Goal: Information Seeking & Learning: Compare options

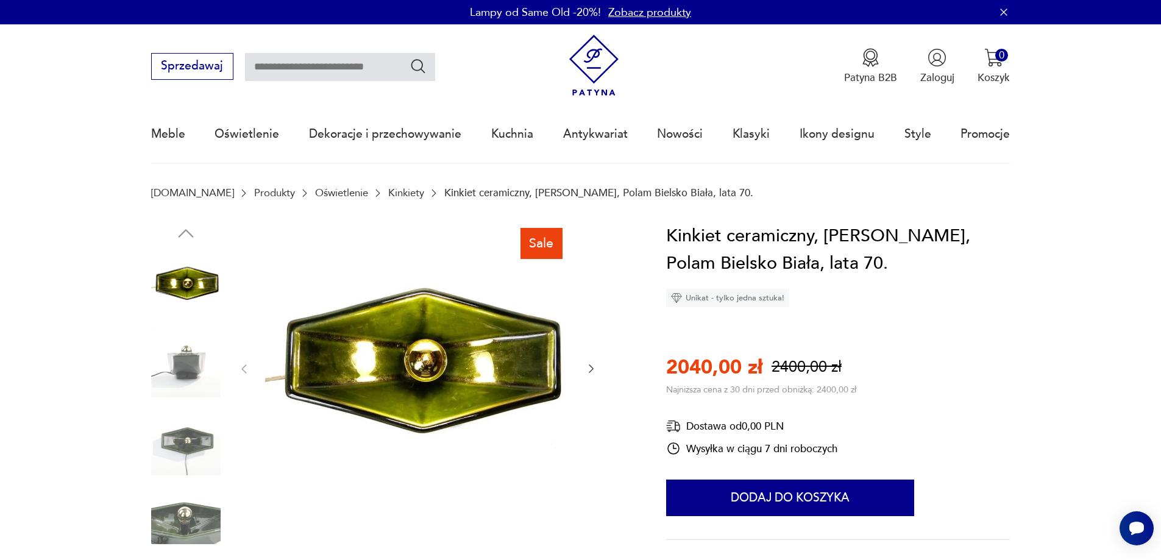
click at [178, 350] on img at bounding box center [185, 362] width 69 height 69
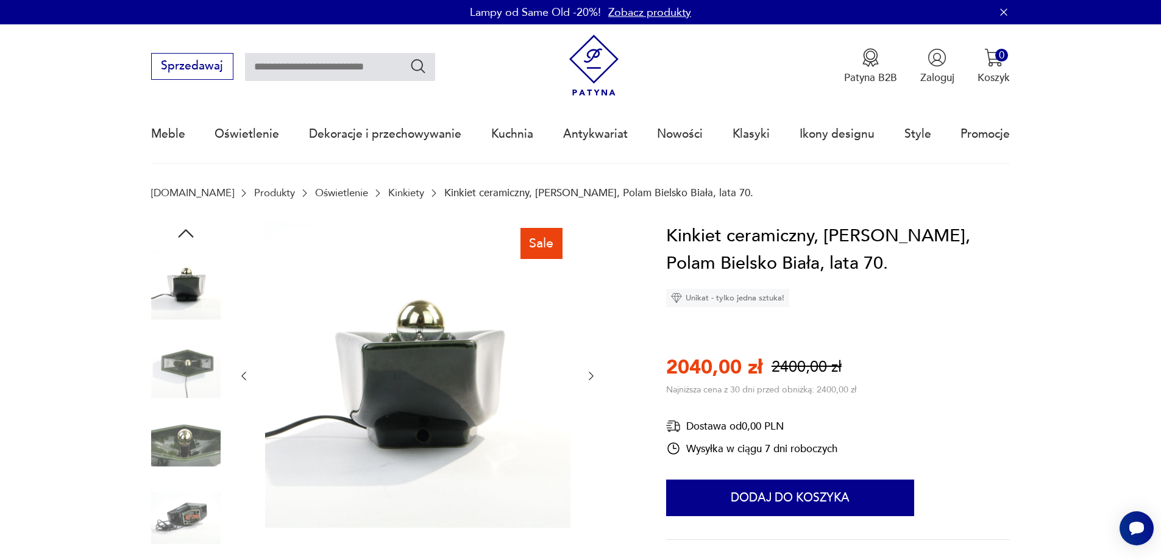
click at [189, 450] on img at bounding box center [185, 440] width 69 height 69
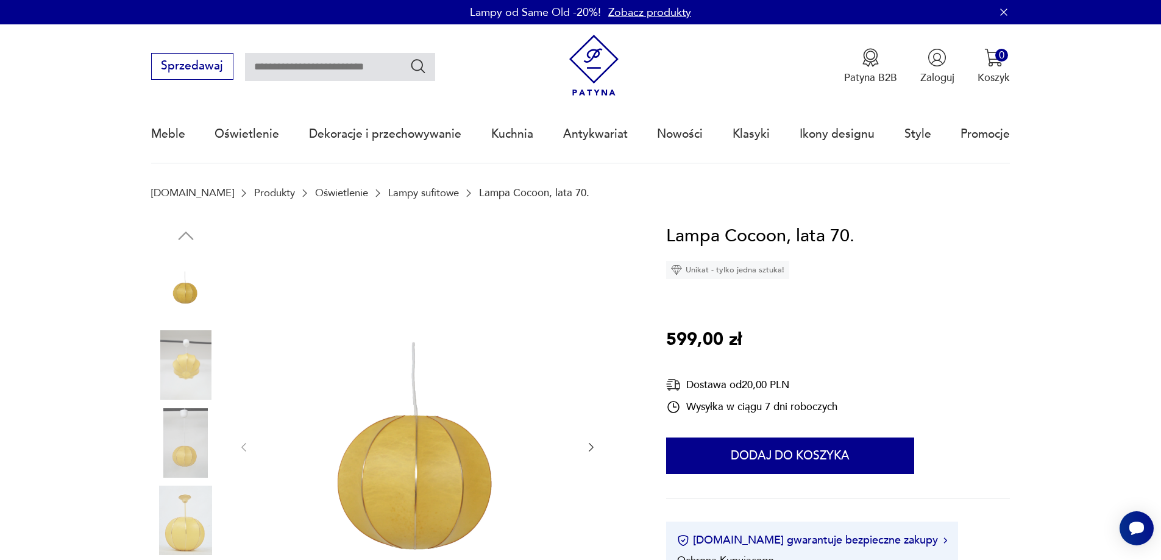
click at [191, 358] on img at bounding box center [185, 364] width 69 height 69
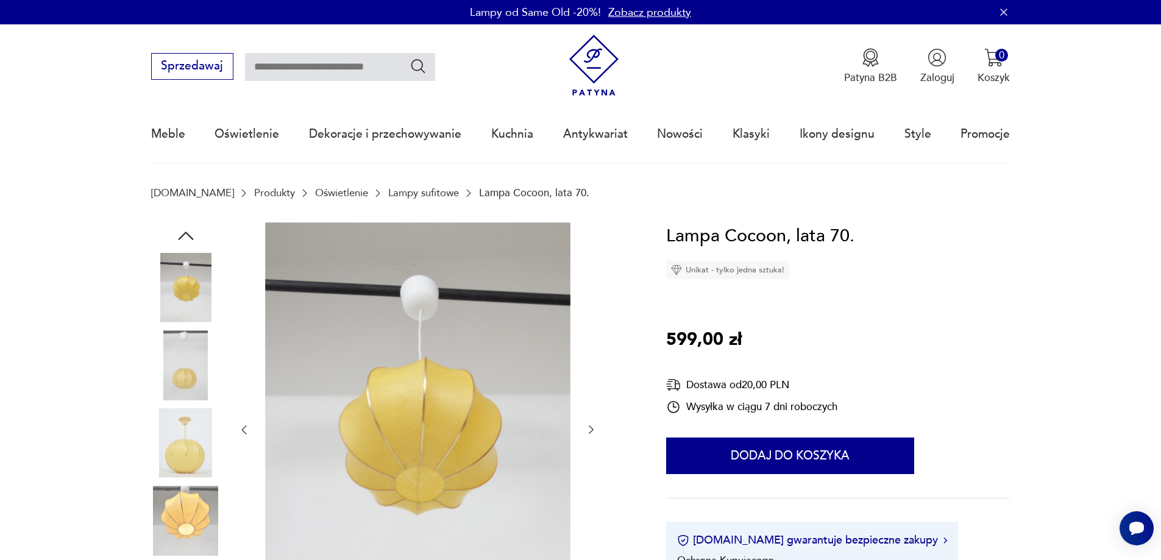
click at [182, 447] on img at bounding box center [185, 442] width 69 height 69
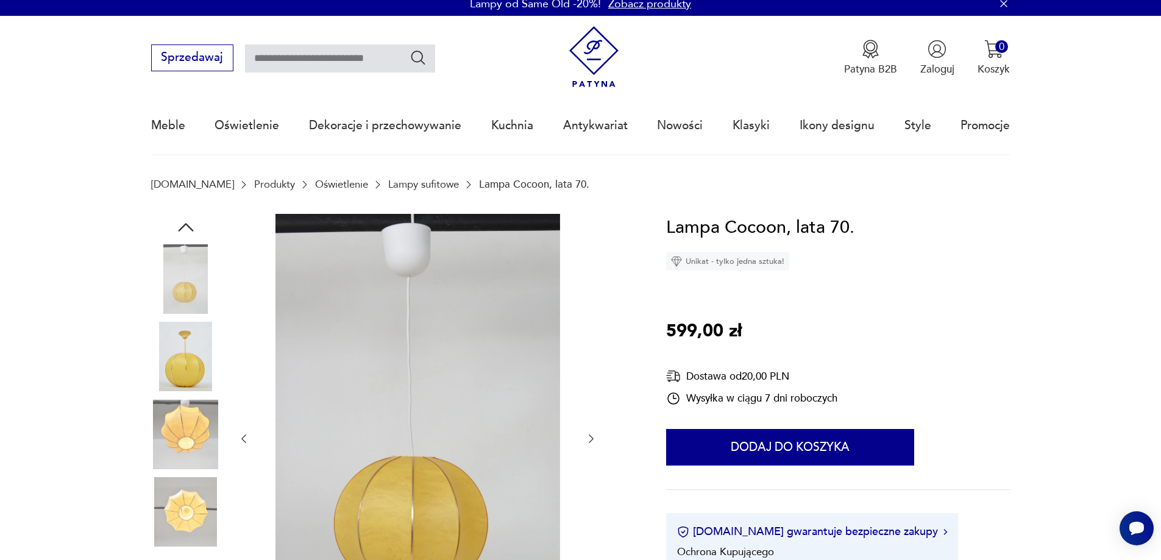
scroll to position [122, 0]
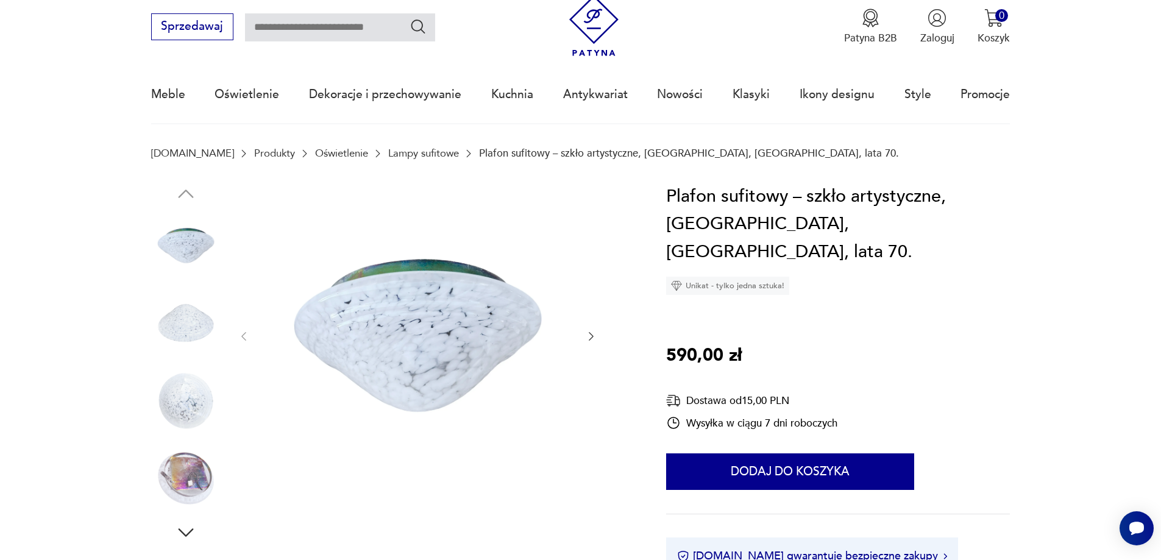
scroll to position [61, 0]
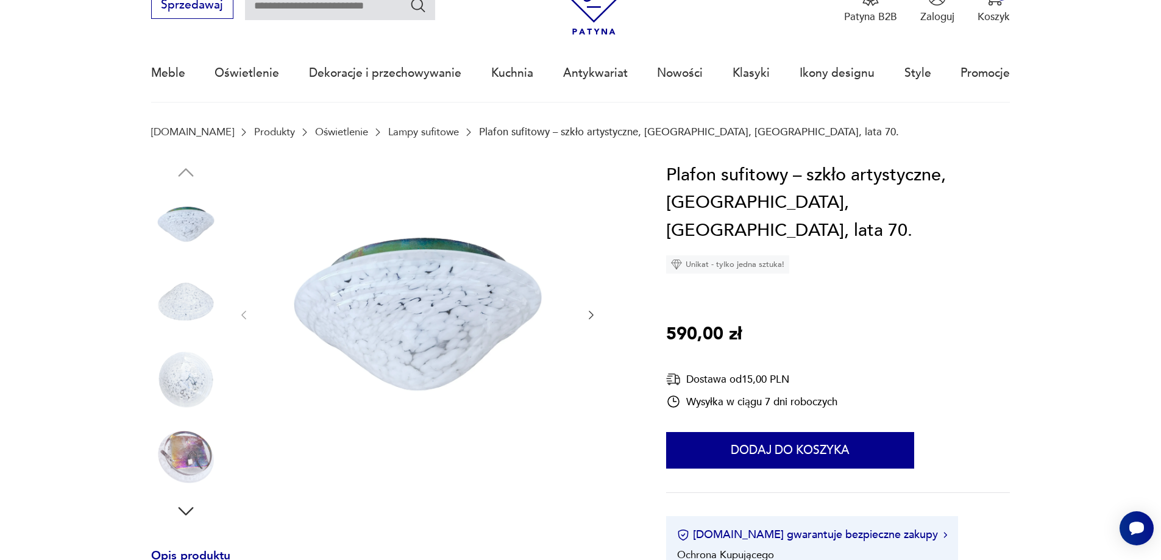
click at [592, 316] on icon "button" at bounding box center [590, 315] width 5 height 9
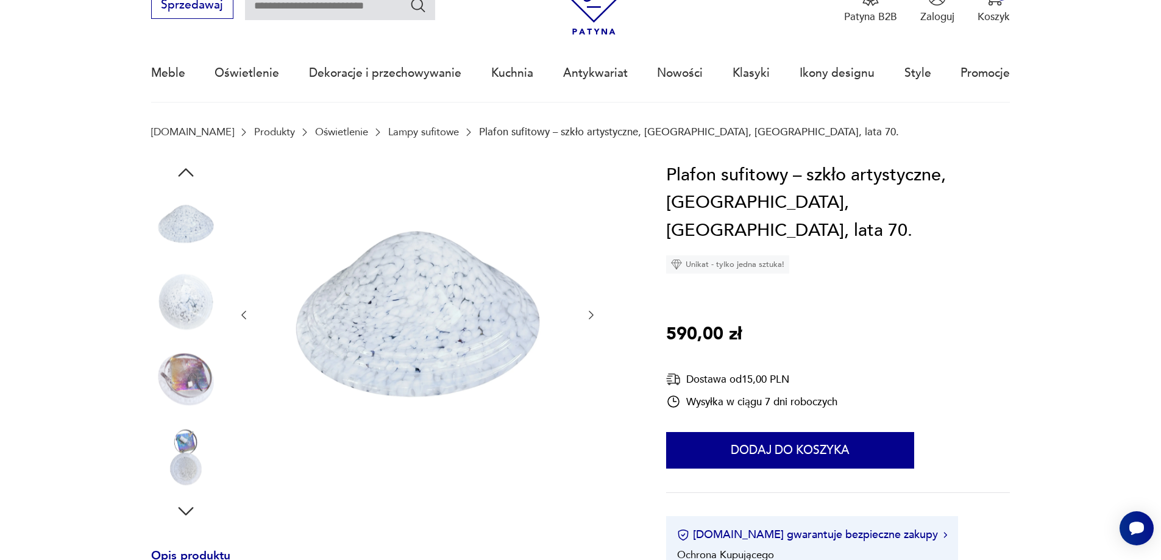
click at [590, 316] on icon "button" at bounding box center [591, 315] width 12 height 12
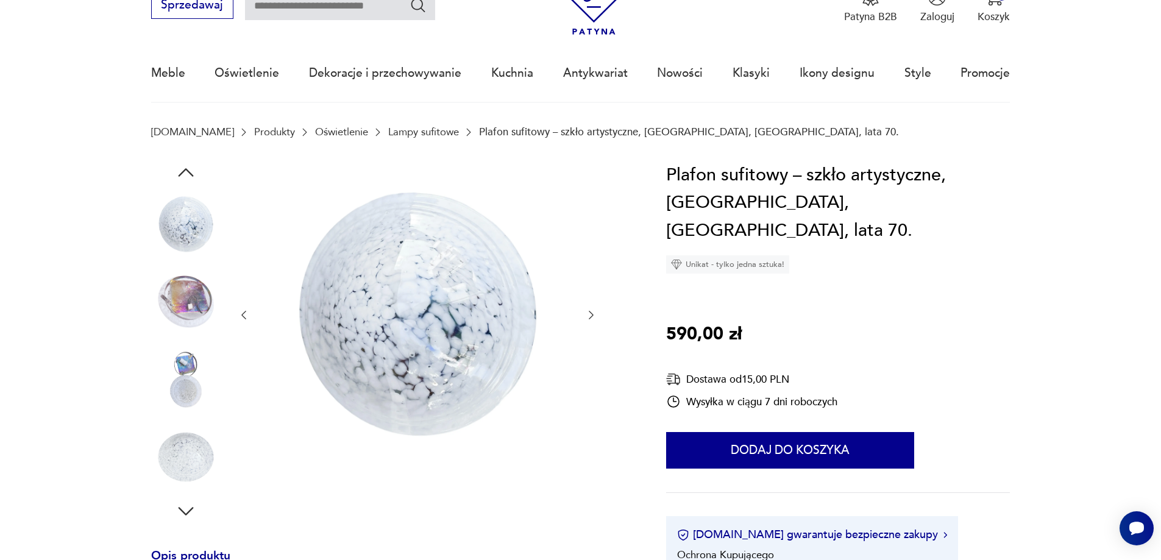
click at [590, 316] on icon "button" at bounding box center [591, 315] width 12 height 12
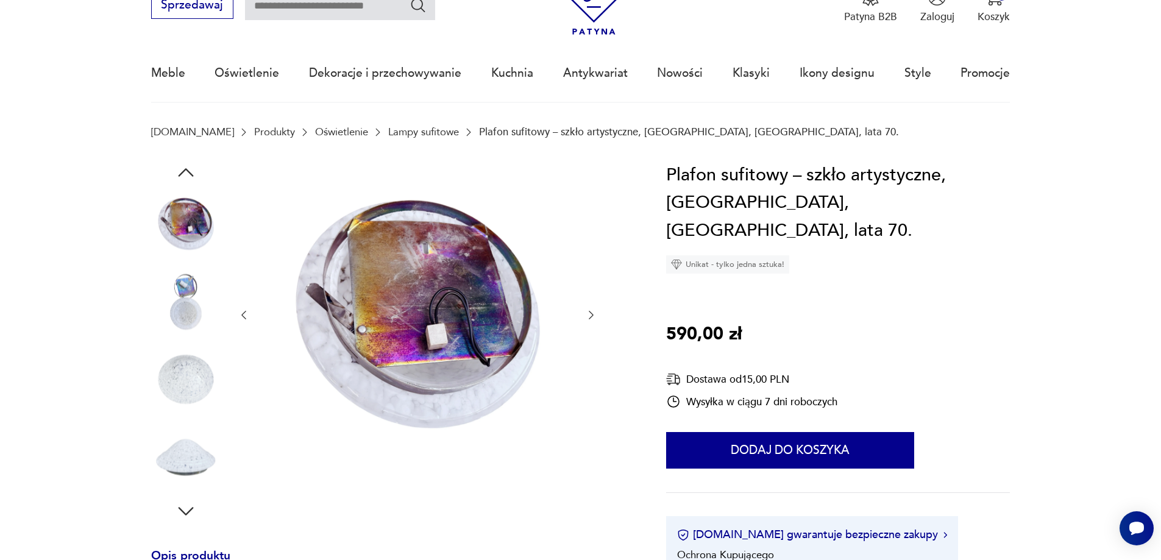
click at [590, 314] on icon "button" at bounding box center [591, 315] width 12 height 12
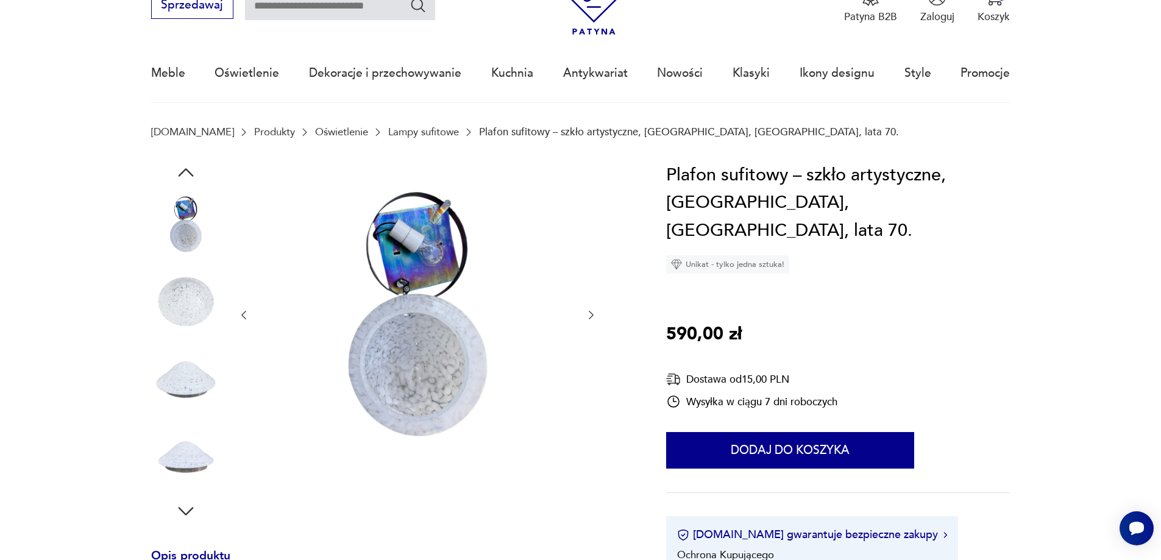
click at [590, 314] on icon "button" at bounding box center [591, 315] width 12 height 12
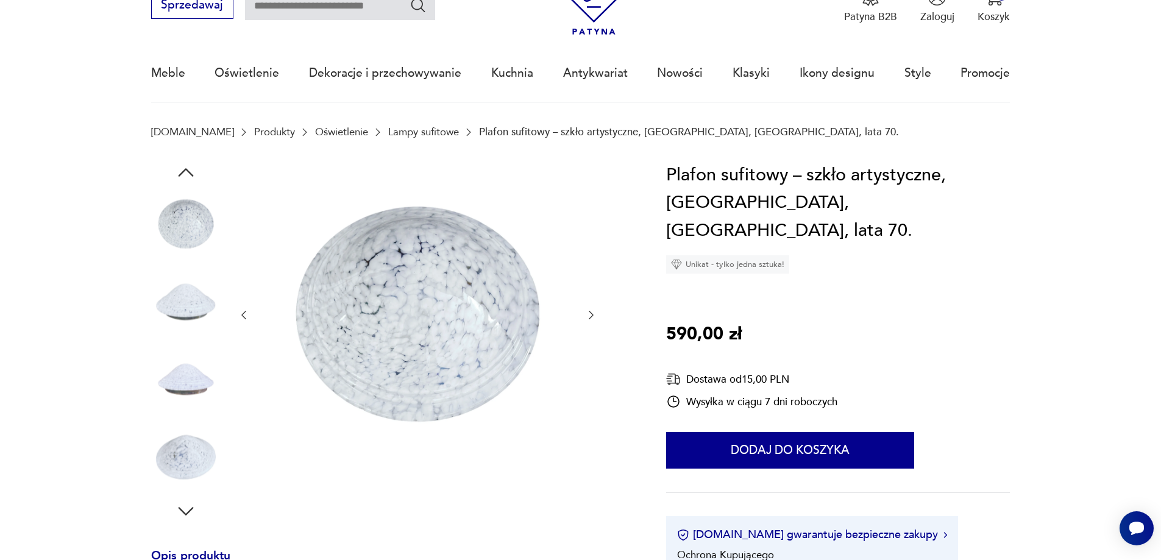
click at [590, 314] on icon "button" at bounding box center [591, 315] width 12 height 12
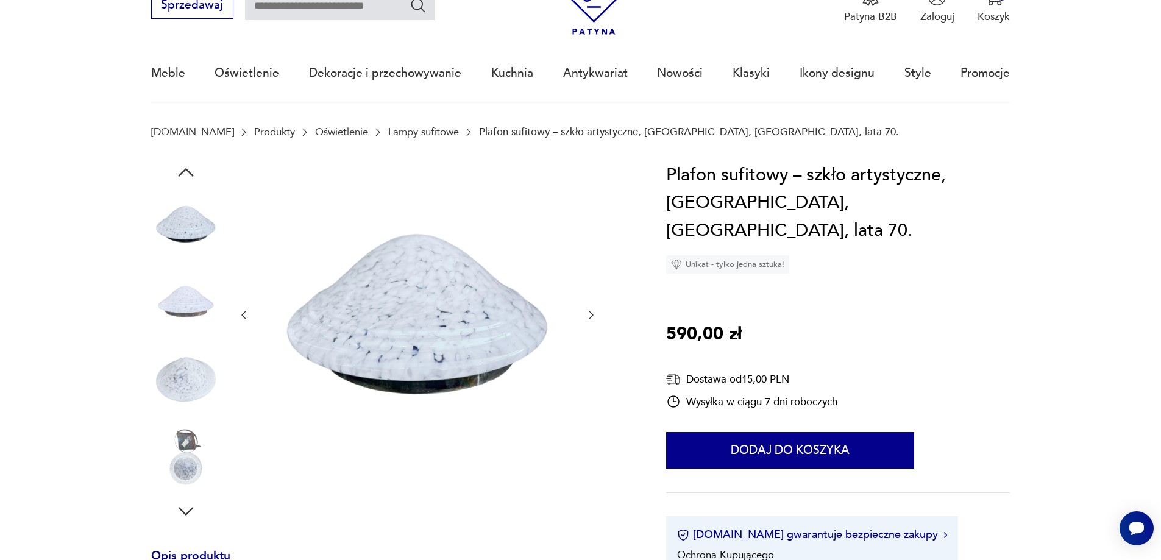
click at [591, 314] on icon "button" at bounding box center [591, 315] width 12 height 12
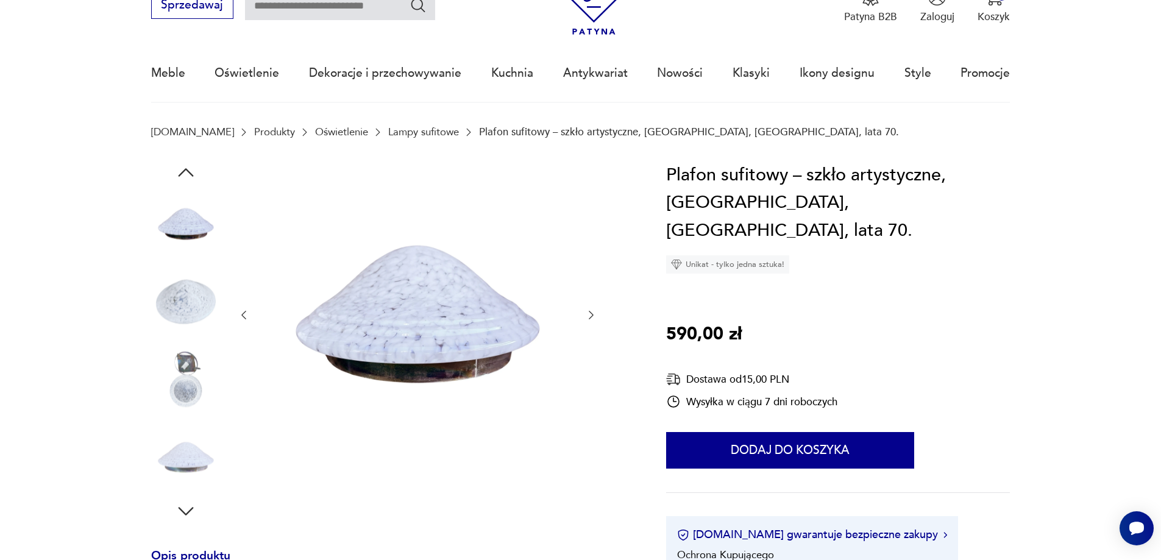
click at [592, 315] on icon "button" at bounding box center [591, 315] width 12 height 12
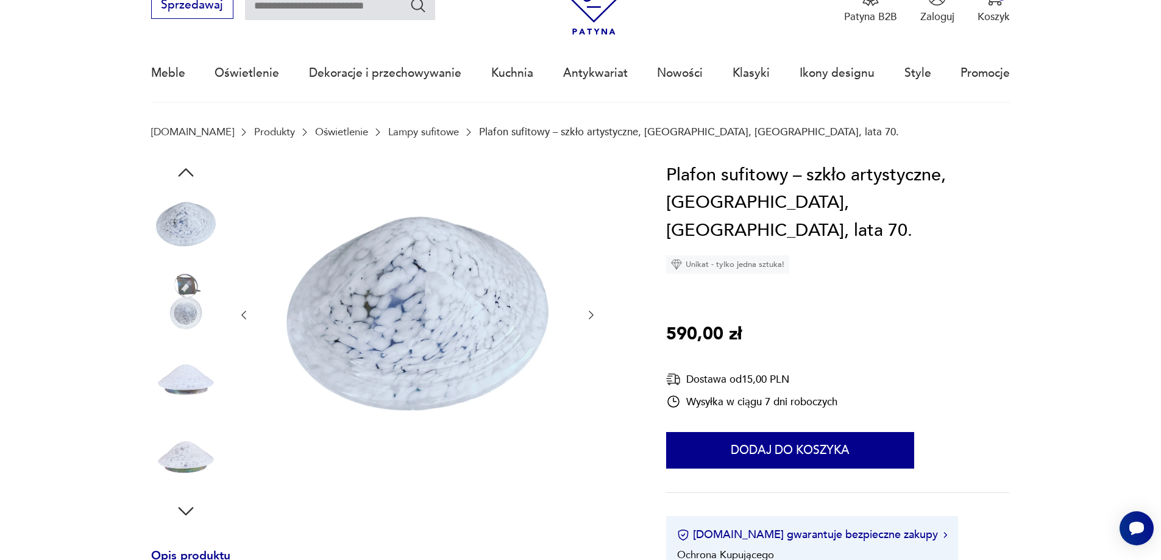
click at [592, 315] on icon "button" at bounding box center [591, 315] width 12 height 12
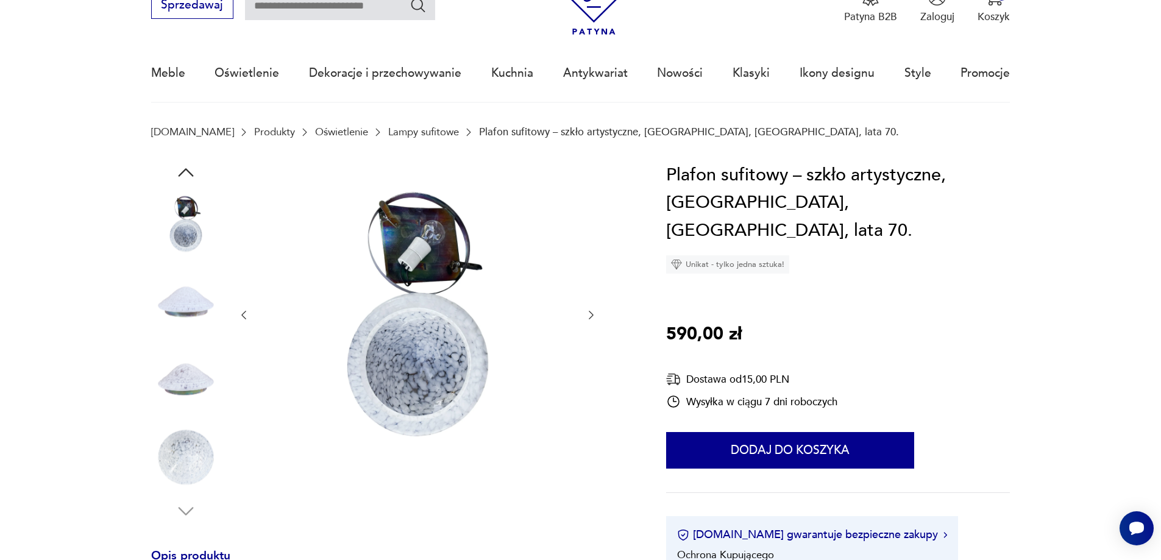
click at [592, 315] on icon "button" at bounding box center [591, 315] width 12 height 12
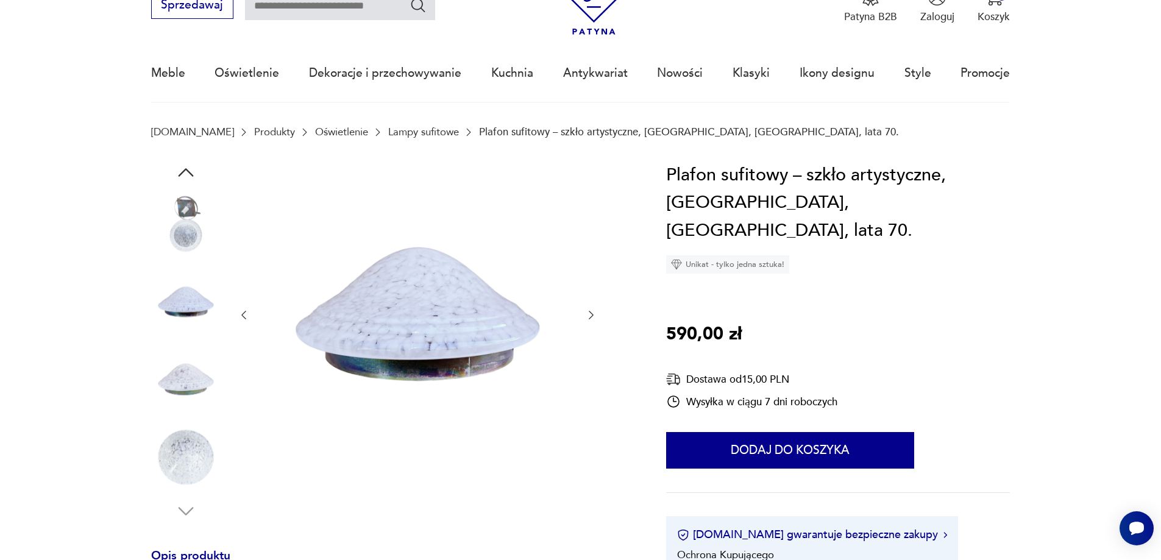
click at [593, 315] on icon "button" at bounding box center [590, 315] width 5 height 9
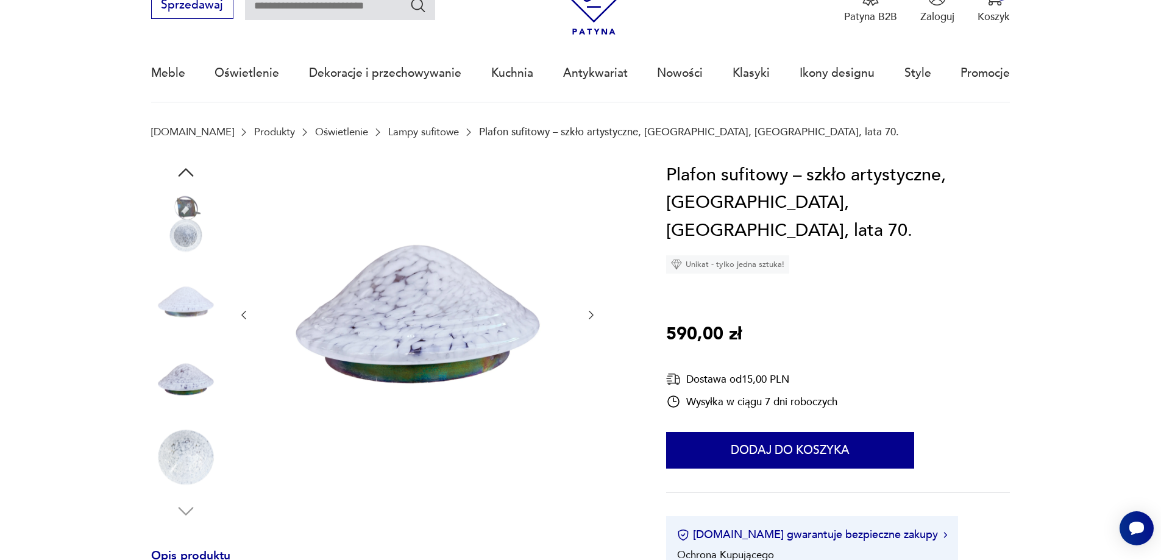
click at [594, 316] on icon "button" at bounding box center [591, 315] width 12 height 12
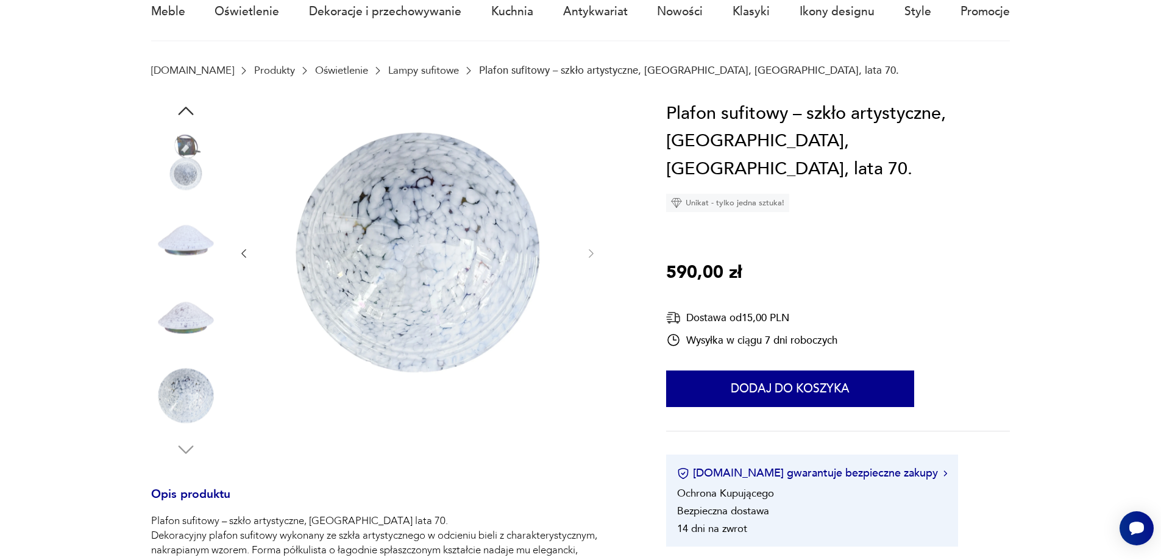
scroll to position [0, 0]
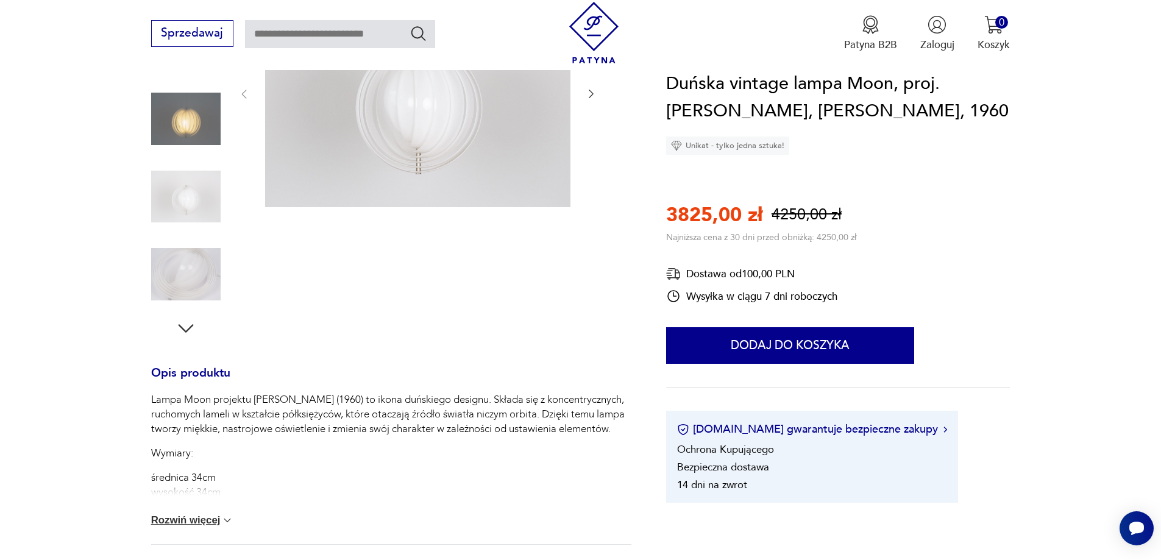
scroll to position [366, 0]
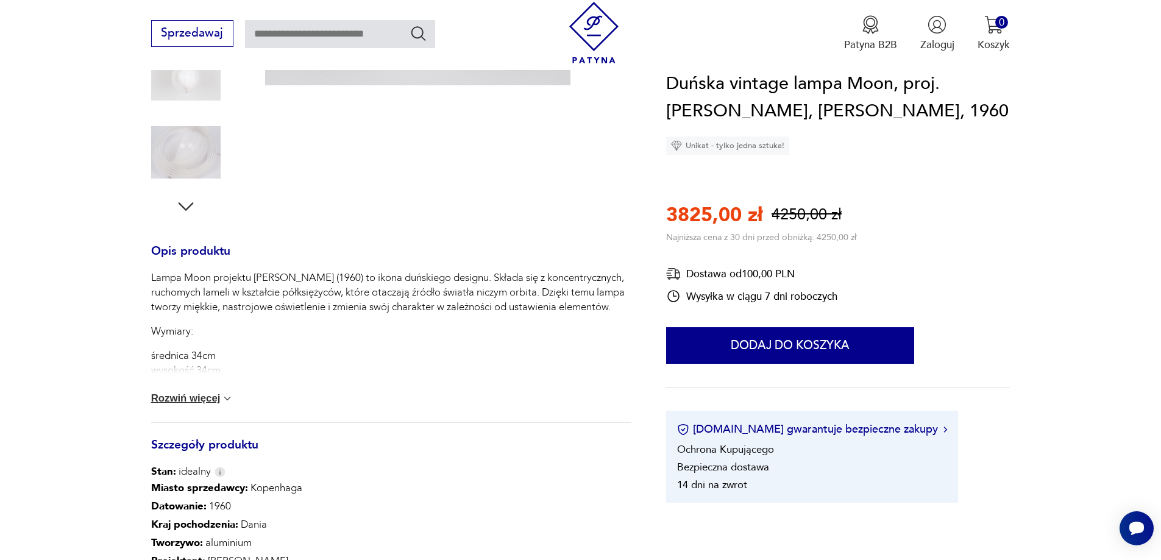
click at [196, 398] on button "Rozwiń więcej" at bounding box center [192, 398] width 83 height 12
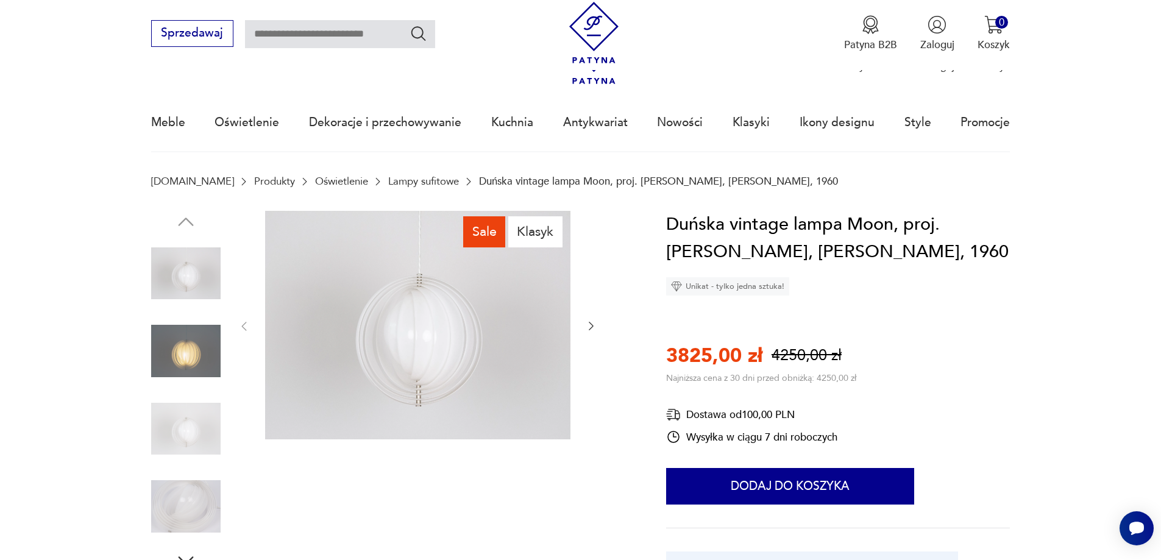
scroll to position [0, 0]
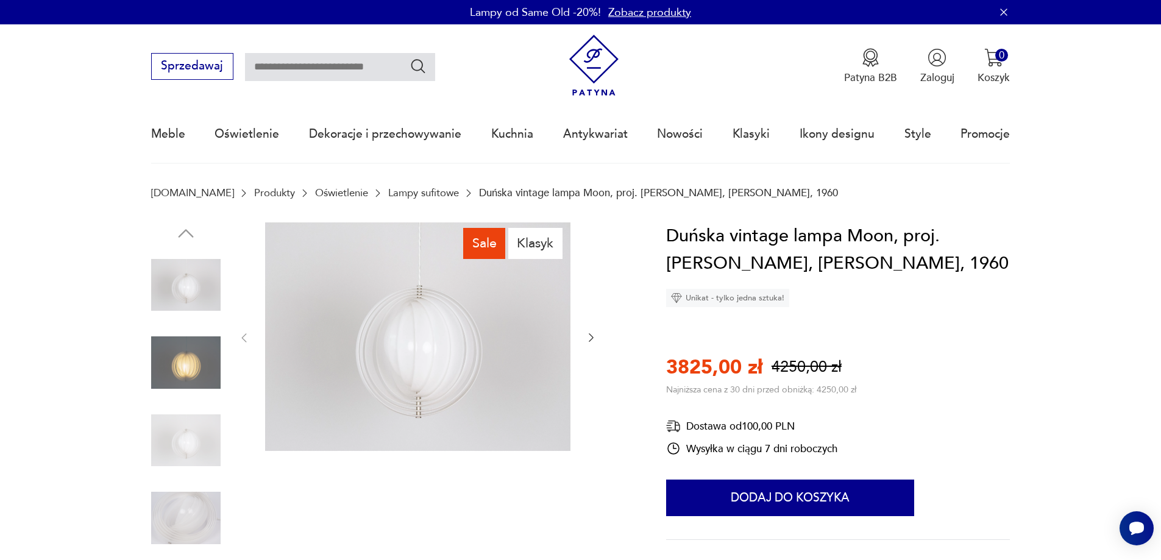
click at [593, 336] on icon "button" at bounding box center [591, 337] width 12 height 12
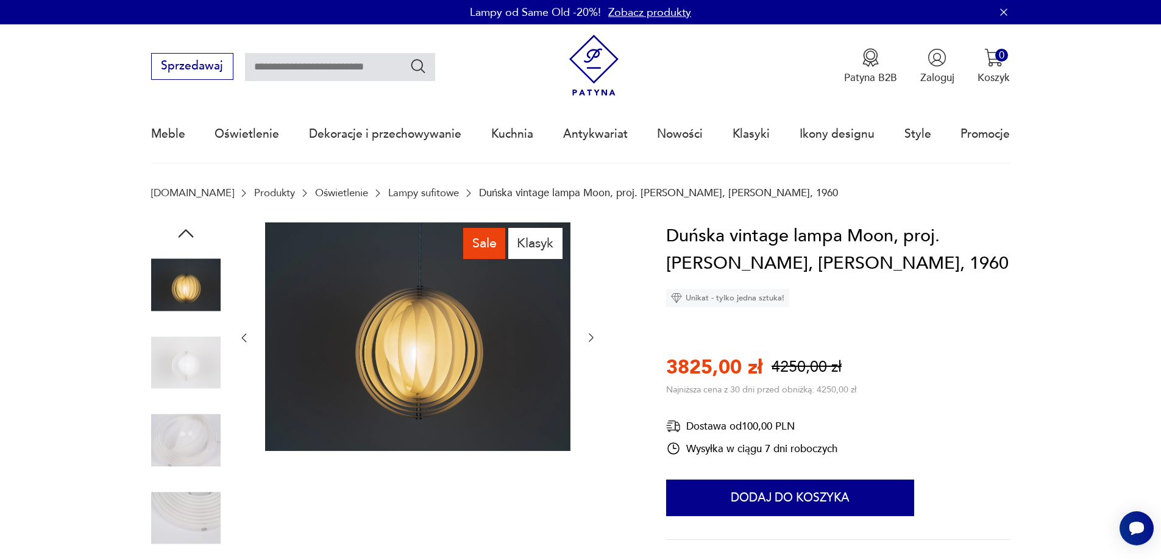
click at [592, 335] on icon "button" at bounding box center [591, 337] width 12 height 12
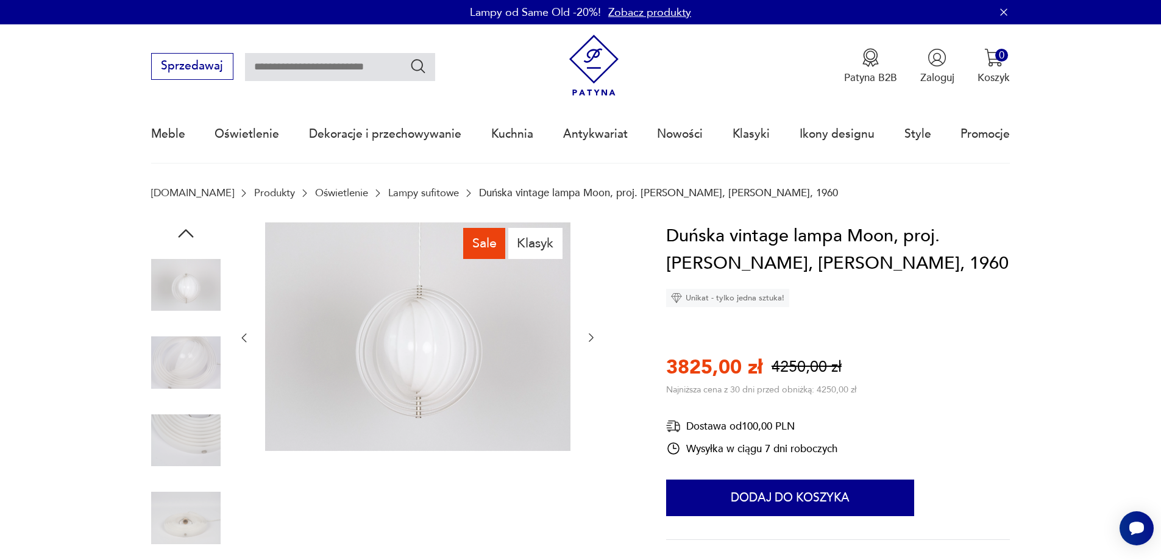
click at [592, 334] on icon "button" at bounding box center [591, 337] width 12 height 12
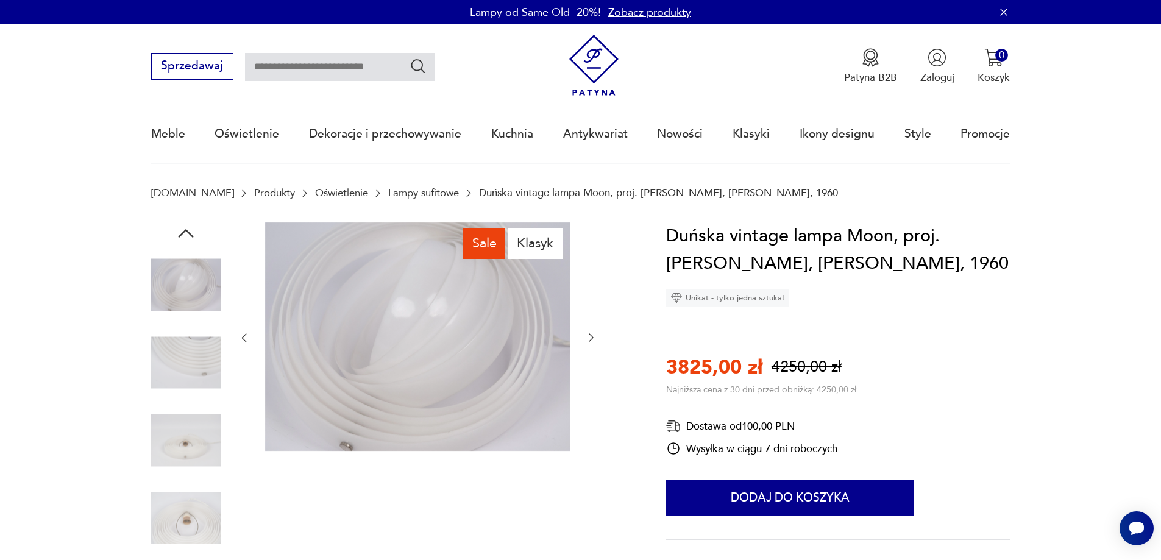
click at [591, 334] on icon "button" at bounding box center [591, 337] width 12 height 12
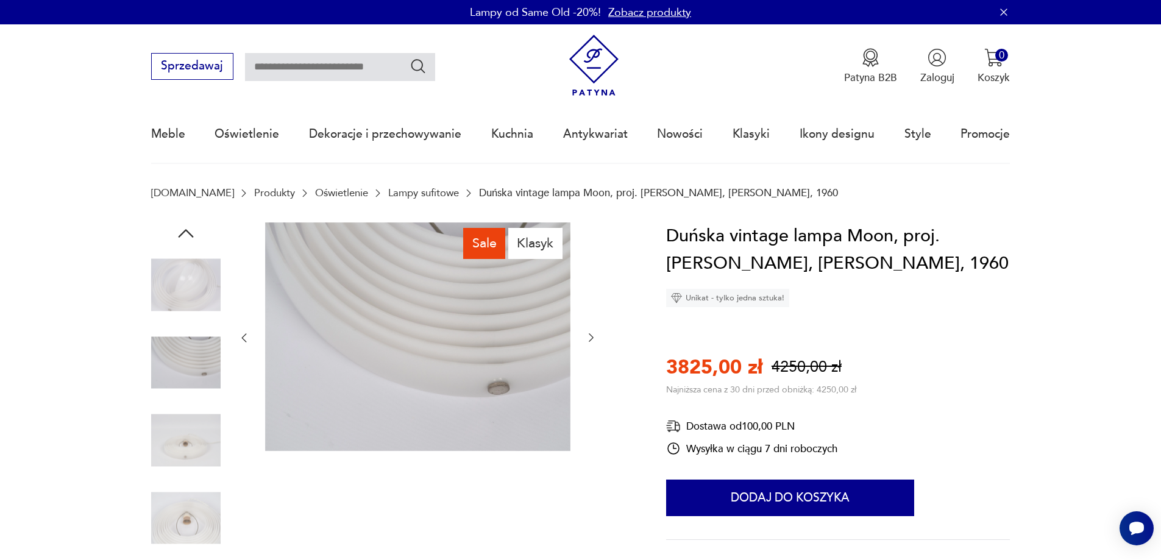
click at [590, 336] on icon "button" at bounding box center [591, 337] width 12 height 12
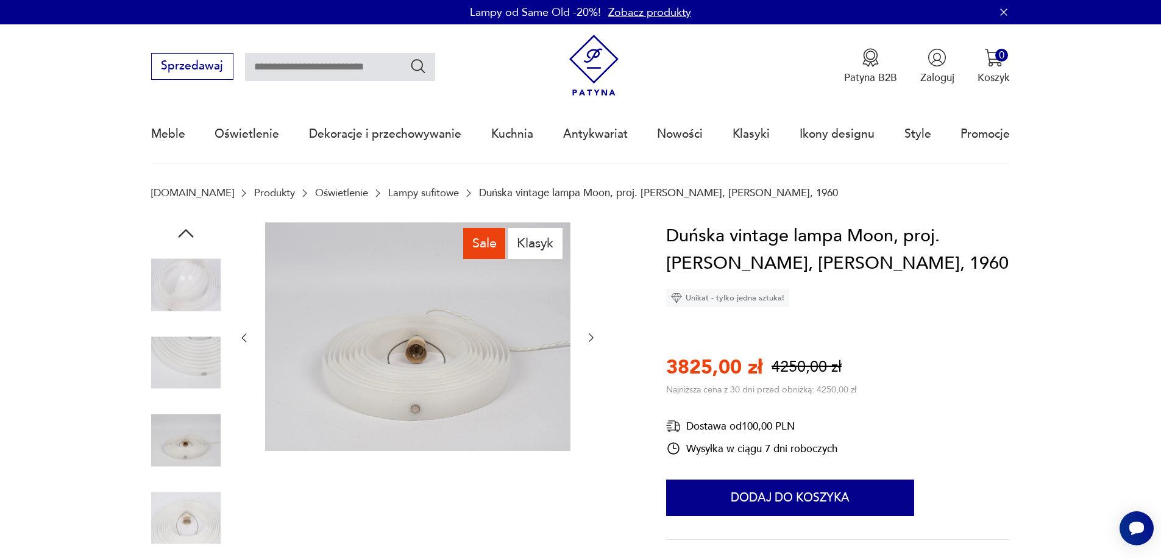
click at [590, 336] on icon "button" at bounding box center [591, 337] width 12 height 12
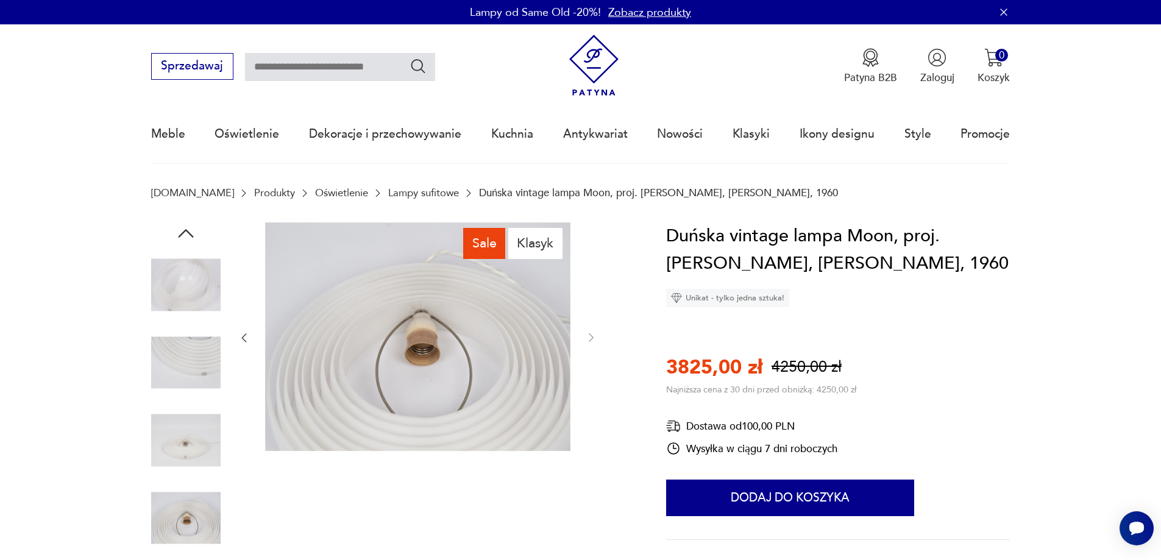
click at [197, 286] on img at bounding box center [185, 284] width 69 height 69
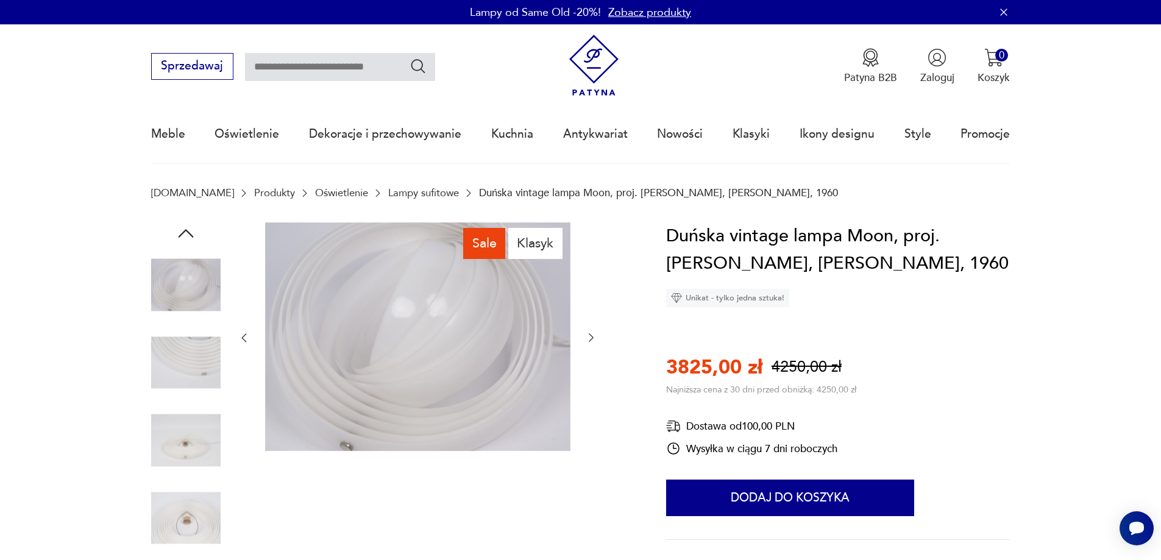
click at [186, 233] on icon "button" at bounding box center [186, 233] width 22 height 22
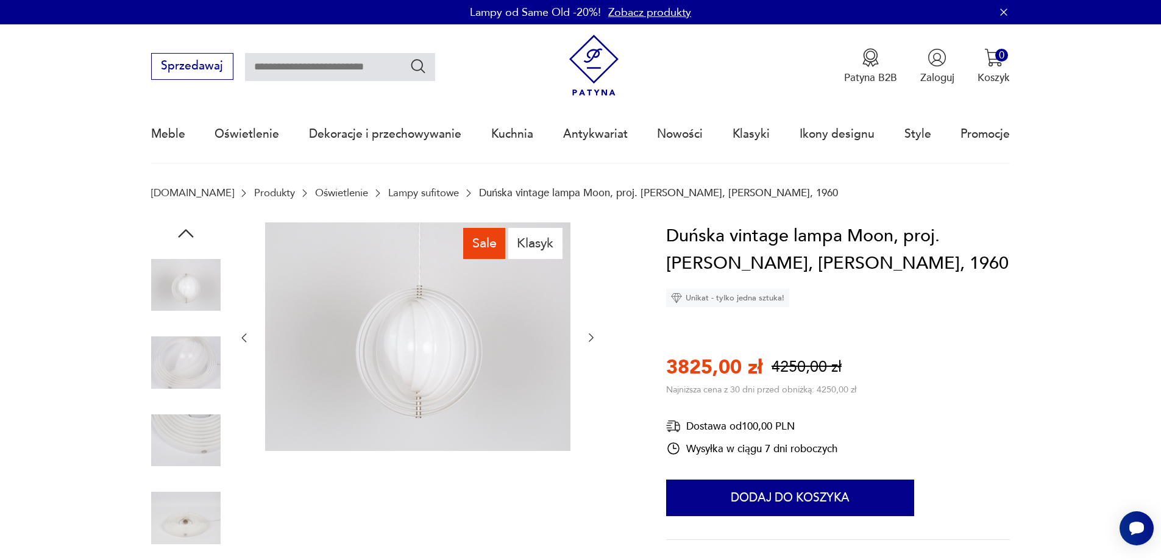
click at [434, 327] on img at bounding box center [417, 336] width 305 height 229
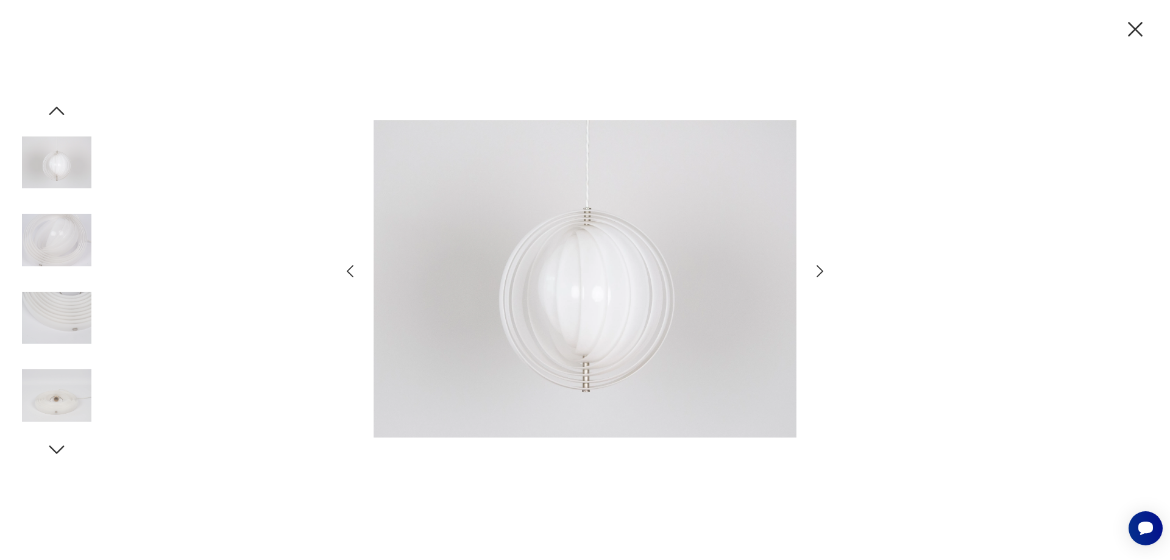
click at [1130, 24] on icon "button" at bounding box center [1135, 29] width 15 height 15
